Goal: Task Accomplishment & Management: Use online tool/utility

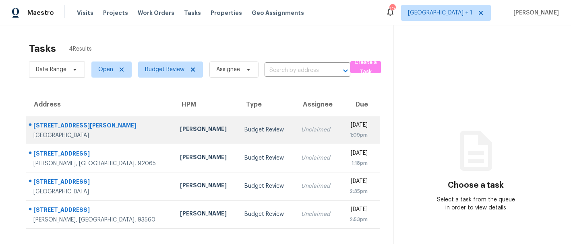
scroll to position [25, 0]
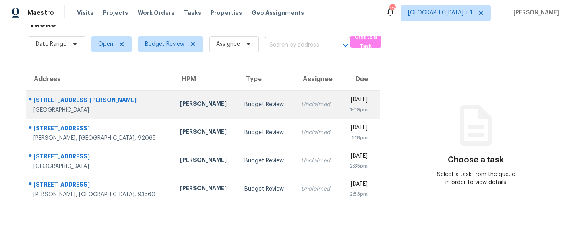
click at [180, 105] on div "[PERSON_NAME]" at bounding box center [205, 105] width 51 height 10
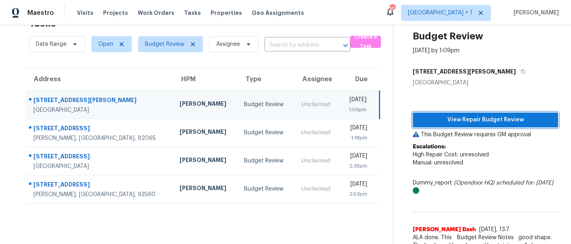
click at [465, 121] on span "View Repair Budget Review" at bounding box center [485, 120] width 132 height 10
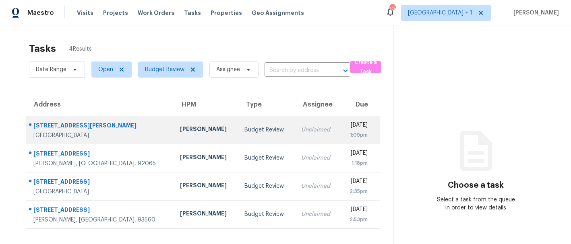
click at [180, 132] on div "[PERSON_NAME]" at bounding box center [205, 130] width 51 height 10
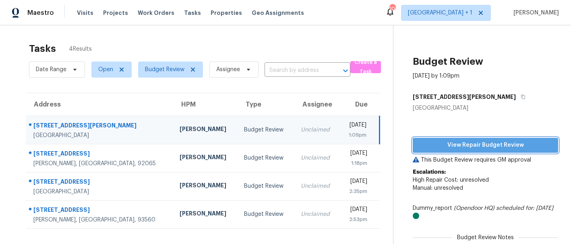
click at [449, 143] on span "View Repair Budget Review" at bounding box center [485, 145] width 132 height 10
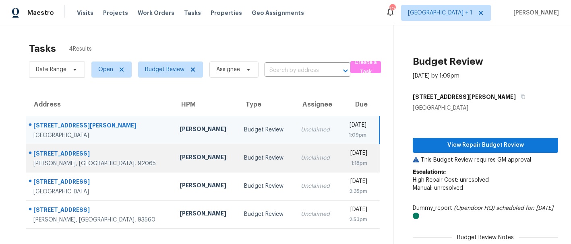
click at [179, 159] on div "[PERSON_NAME]" at bounding box center [204, 158] width 51 height 10
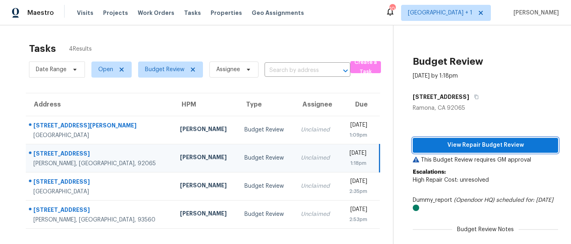
click at [447, 145] on span "View Repair Budget Review" at bounding box center [485, 145] width 132 height 10
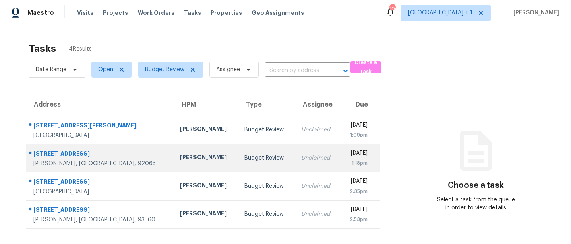
click at [180, 157] on div "[PERSON_NAME]" at bounding box center [205, 158] width 51 height 10
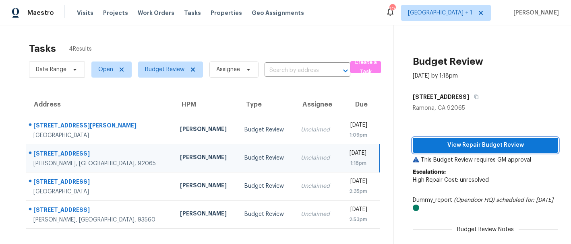
click at [479, 140] on span "View Repair Budget Review" at bounding box center [485, 145] width 132 height 10
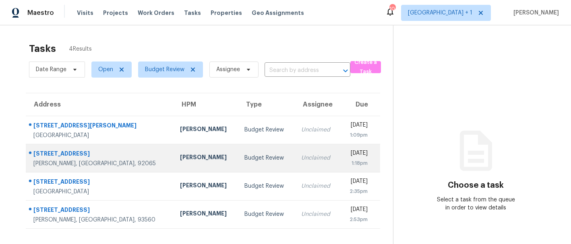
click at [180, 157] on div "[PERSON_NAME]" at bounding box center [205, 158] width 51 height 10
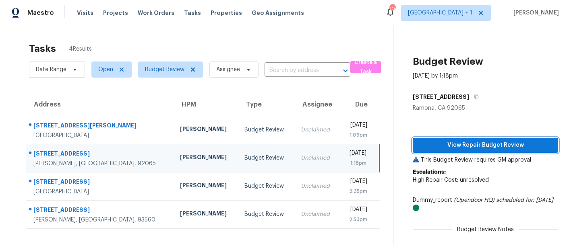
click at [449, 148] on span "View Repair Budget Review" at bounding box center [485, 145] width 132 height 10
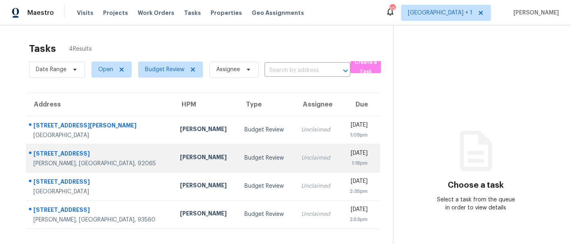
click at [180, 163] on div "[PERSON_NAME]" at bounding box center [205, 158] width 51 height 10
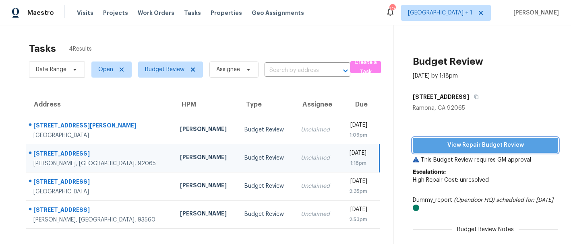
click at [437, 146] on span "View Repair Budget Review" at bounding box center [485, 145] width 132 height 10
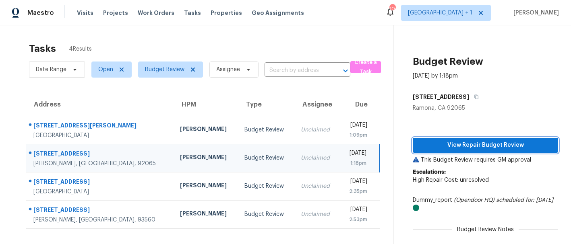
click at [463, 147] on span "View Repair Budget Review" at bounding box center [485, 145] width 132 height 10
click at [180, 161] on div "[PERSON_NAME]" at bounding box center [205, 158] width 51 height 10
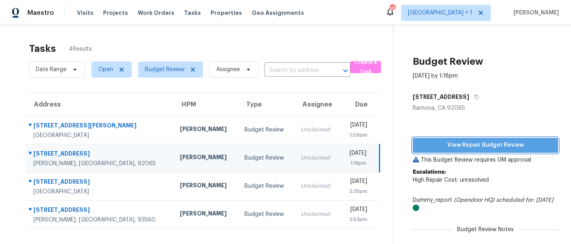
click at [491, 147] on span "View Repair Budget Review" at bounding box center [485, 145] width 132 height 10
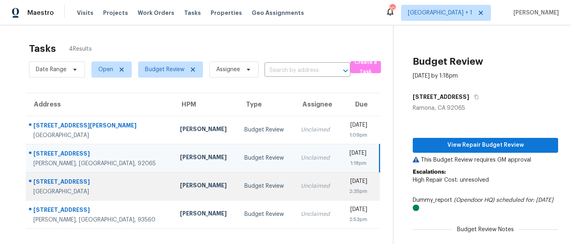
click at [180, 184] on div "[PERSON_NAME]" at bounding box center [205, 186] width 51 height 10
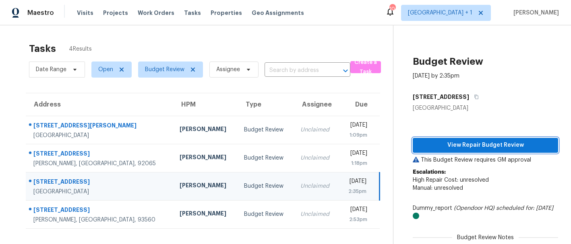
click at [433, 145] on span "View Repair Budget Review" at bounding box center [485, 145] width 132 height 10
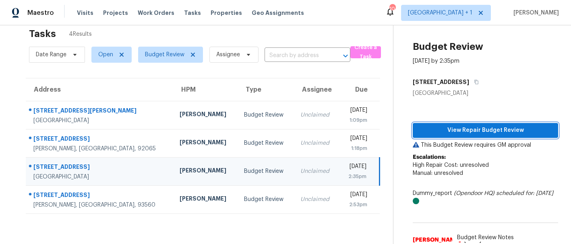
scroll to position [14, 0]
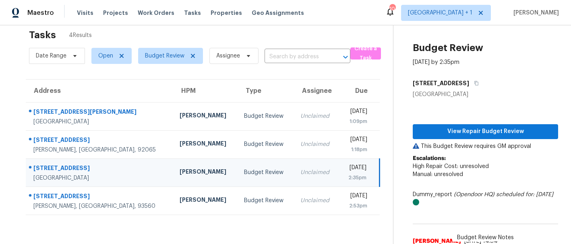
click at [76, 171] on div "[STREET_ADDRESS]" at bounding box center [99, 169] width 133 height 10
click at [429, 132] on span "View Repair Budget Review" at bounding box center [485, 132] width 132 height 10
